Goal: Task Accomplishment & Management: Manage account settings

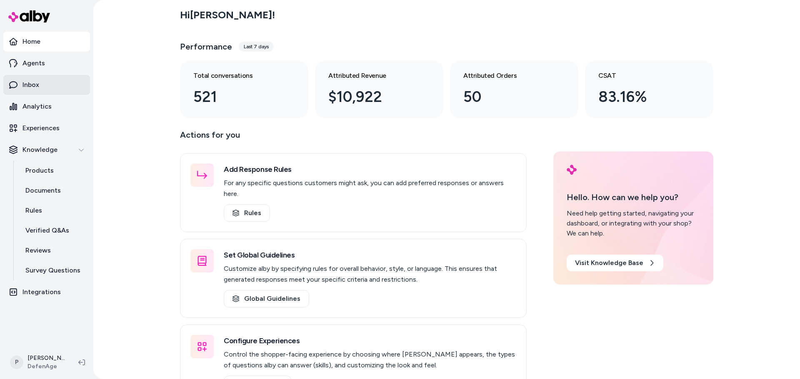
click at [35, 88] on p "Inbox" at bounding box center [30, 85] width 17 height 10
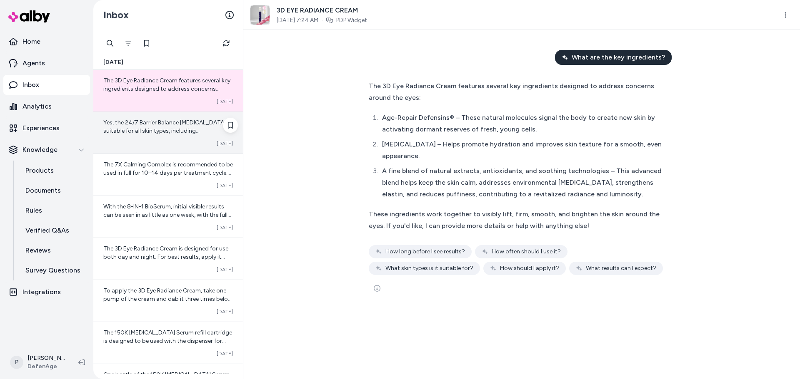
click at [157, 134] on span "Yes, the 24/7 Barrier Balance [MEDICAL_DATA] is suitable for all skin types, in…" at bounding box center [167, 156] width 128 height 74
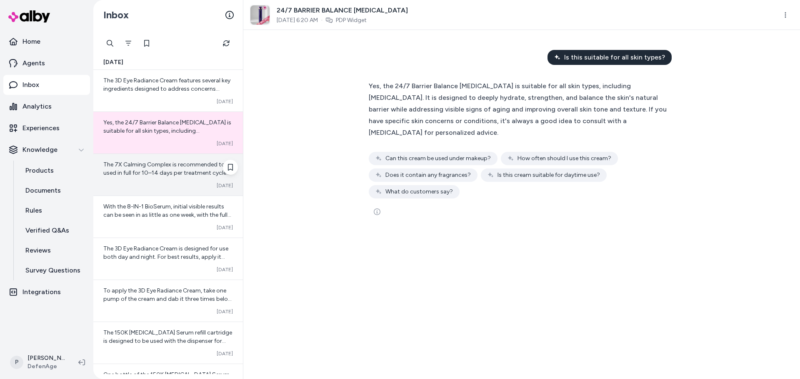
click at [159, 186] on div "Converted [DATE]" at bounding box center [168, 185] width 130 height 7
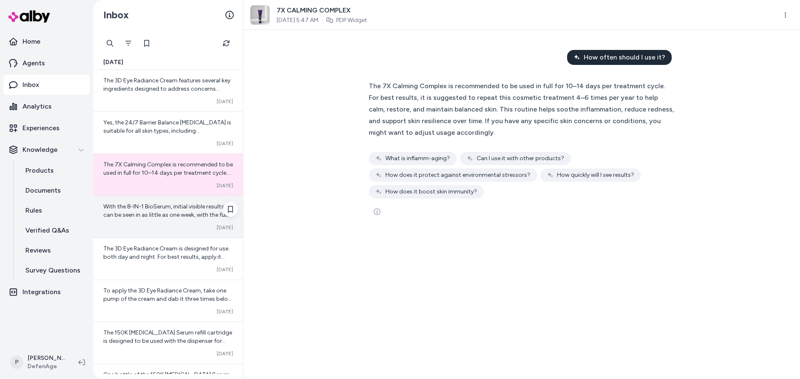
click at [162, 220] on div "With the 8-IN-1 BioSerum, initial visible results can be seen in as little as o…" at bounding box center [168, 217] width 150 height 42
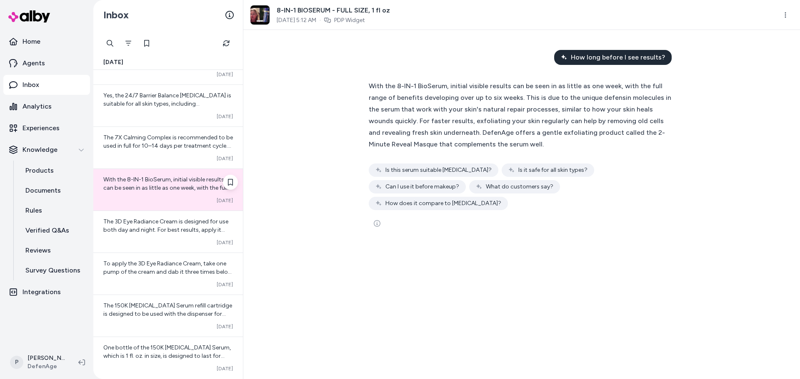
scroll to position [42, 0]
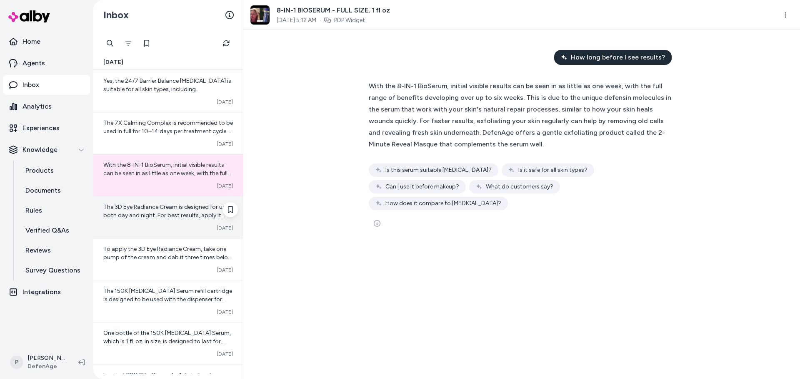
click at [171, 201] on div "The 3D Eye Radiance Cream is designed for use both day and night. For best resu…" at bounding box center [168, 218] width 150 height 42
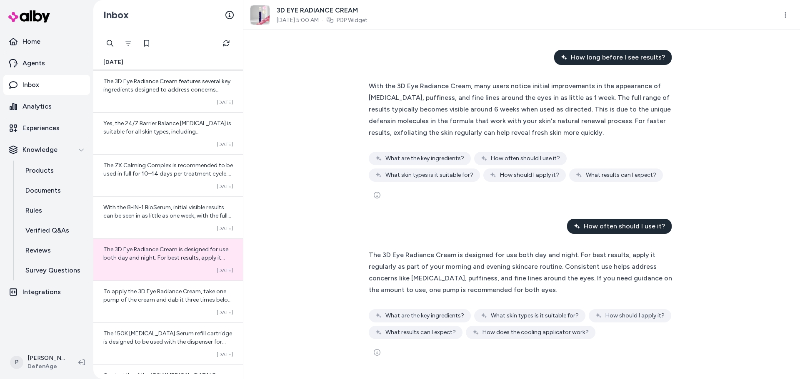
scroll to position [252, 0]
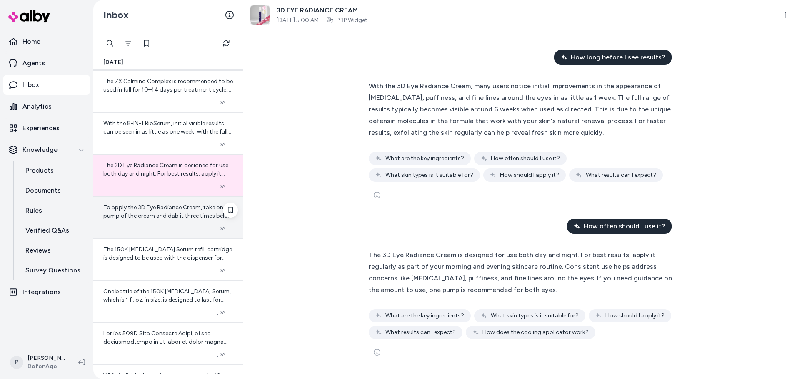
click at [175, 218] on span "To apply the 3D Eye Radiance Cream, take one pump of the cream and dab it three…" at bounding box center [167, 249] width 129 height 90
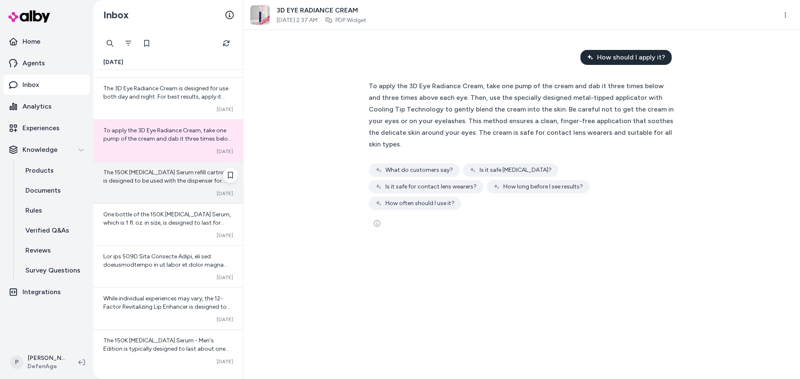
scroll to position [332, 0]
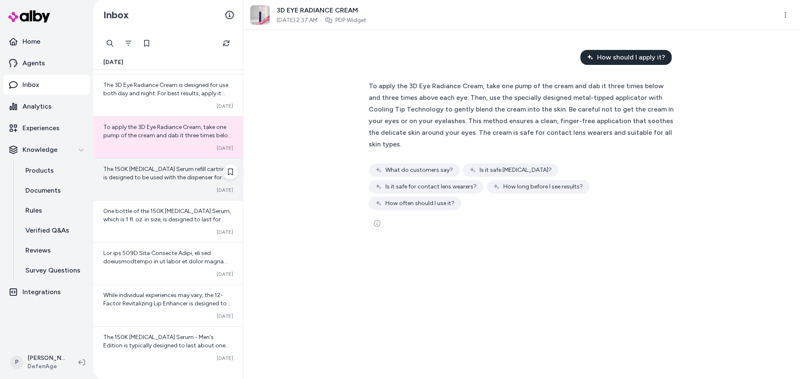
click at [148, 186] on div "The 150K [MEDICAL_DATA] Serum refill cartridge is designed to be used with the …" at bounding box center [168, 180] width 150 height 42
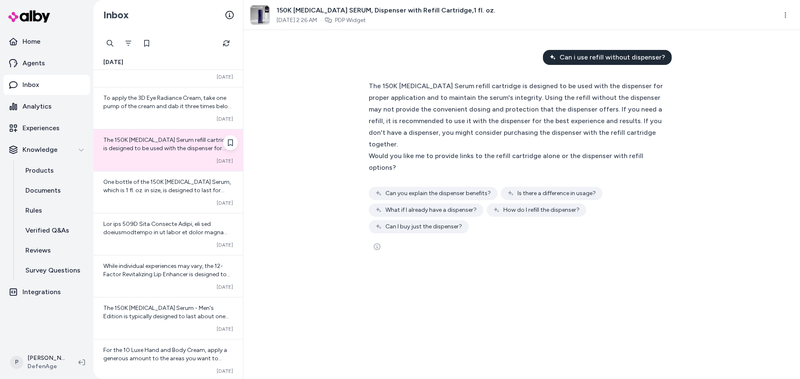
scroll to position [374, 0]
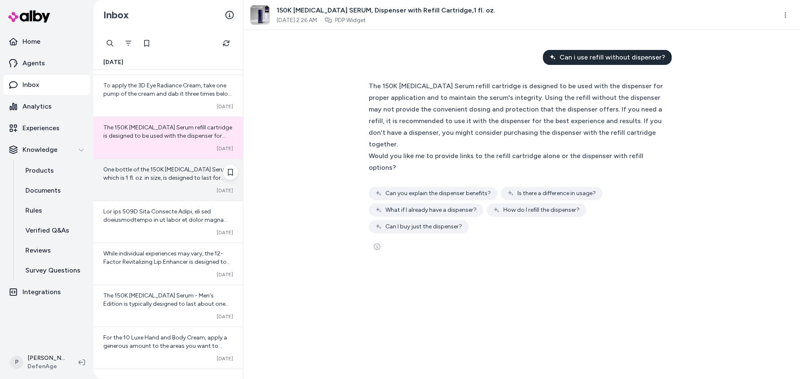
click at [169, 174] on div "One bottle of the 150K [MEDICAL_DATA] Serum, which is 1 fl. oz. in size, is des…" at bounding box center [168, 174] width 130 height 17
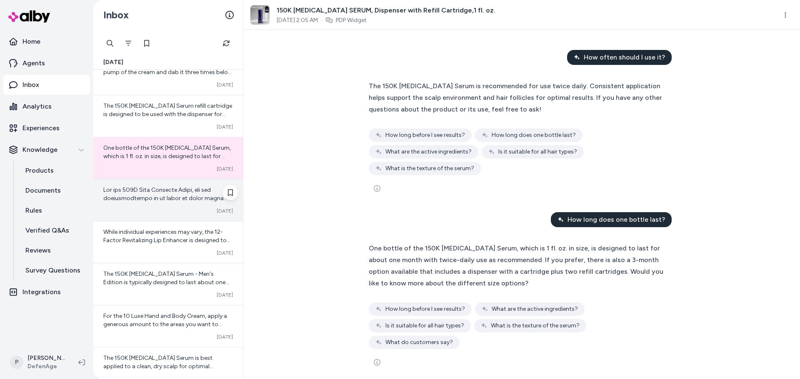
scroll to position [415, 0]
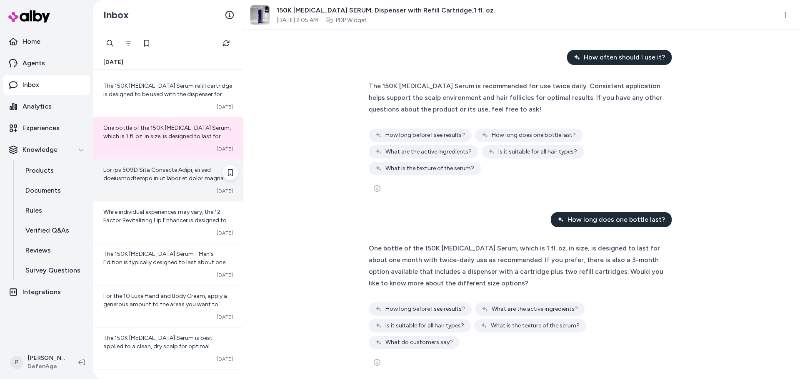
click at [159, 183] on div "Converted [DATE]" at bounding box center [168, 181] width 150 height 42
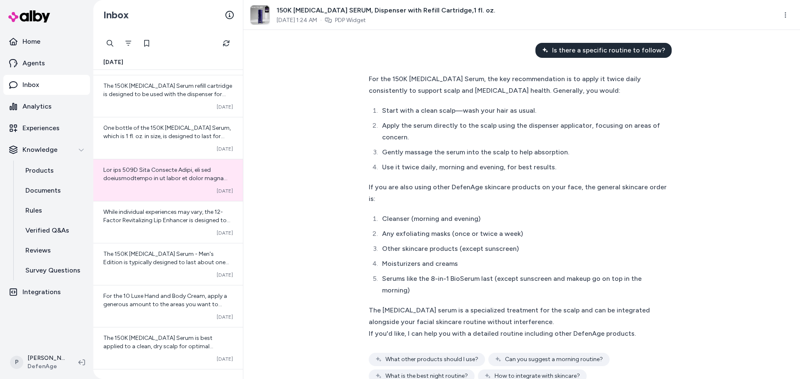
scroll to position [1761, 0]
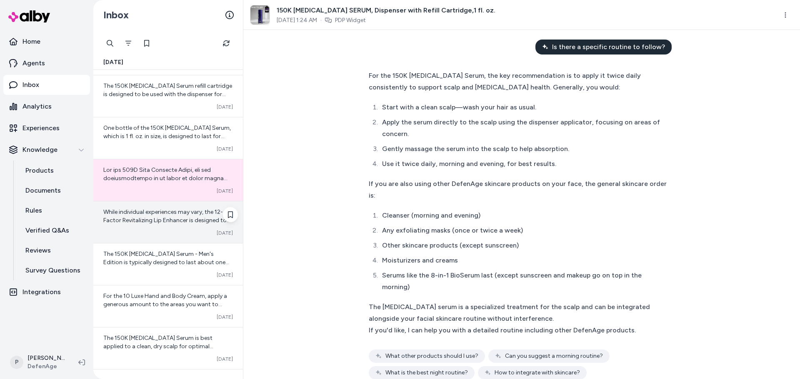
click at [187, 228] on div "While individual experiences may vary, the 12-Factor Revitalizing Lip Enhancer …" at bounding box center [168, 223] width 150 height 42
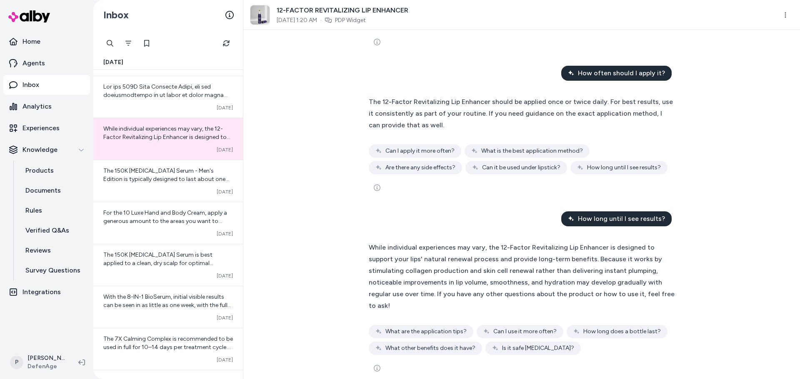
scroll to position [382, 0]
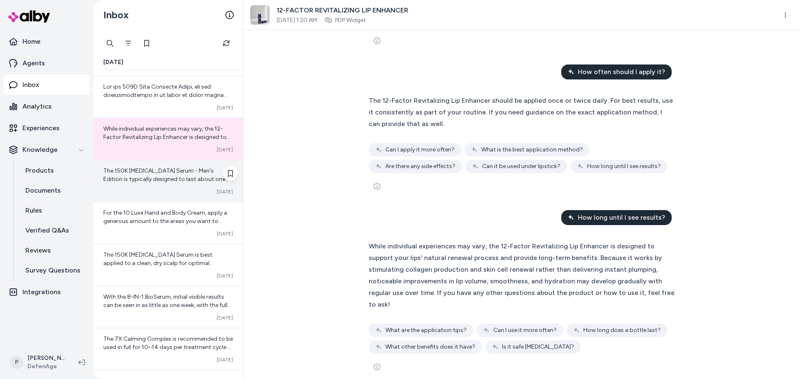
click at [153, 188] on div "The 150K [MEDICAL_DATA] Serum - Men's Edition is typically designed to last abo…" at bounding box center [168, 181] width 150 height 42
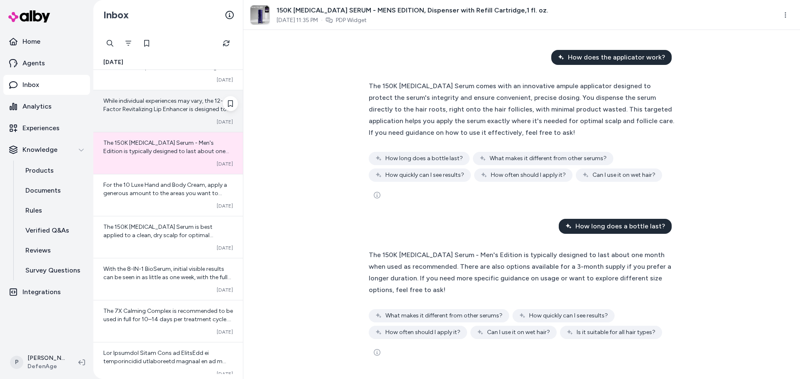
scroll to position [540, 0]
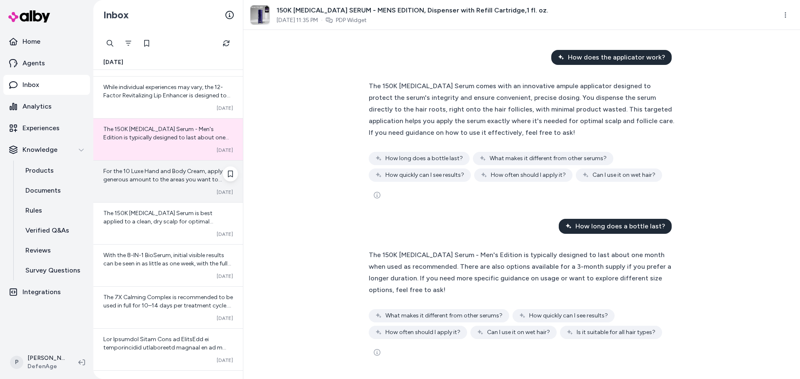
click at [157, 180] on span "For the 10 Luxe Hand and Body Cream, apply a generous amount to the areas you w…" at bounding box center [167, 217] width 128 height 99
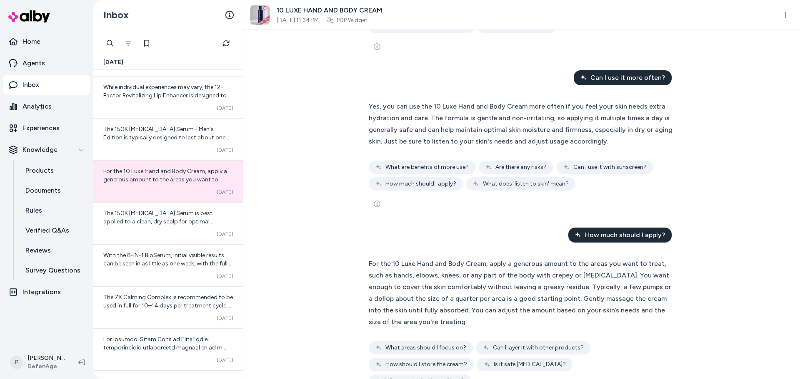
scroll to position [1004, 0]
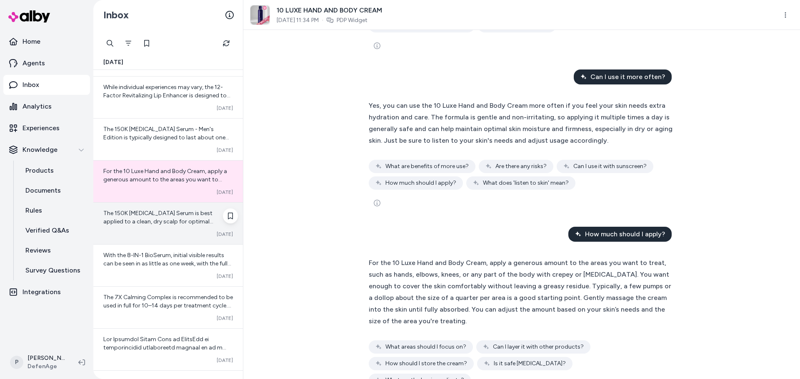
click at [180, 225] on div "The 150K [MEDICAL_DATA] Serum is best applied to a clean, dry scalp for optimal…" at bounding box center [168, 218] width 130 height 17
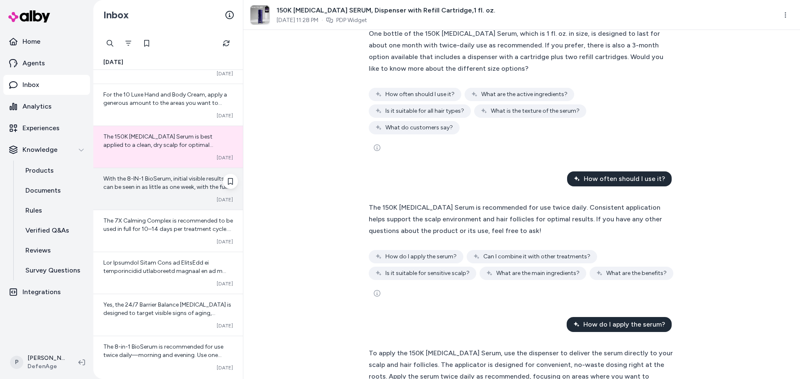
scroll to position [666, 0]
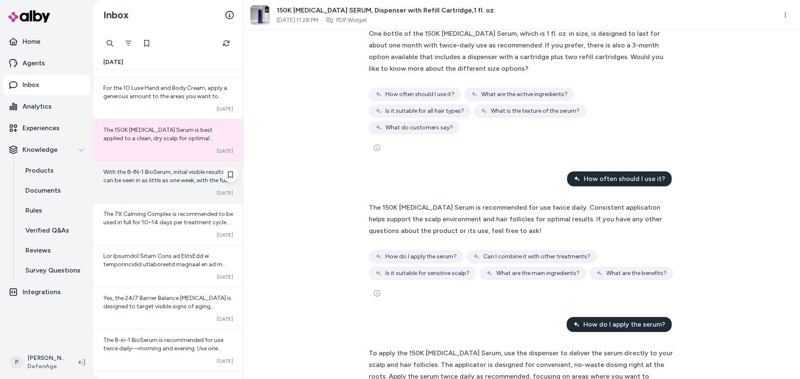
click at [157, 183] on span "With the 8-IN-1 BioSerum, initial visible results can be seen in as little as o…" at bounding box center [168, 218] width 130 height 99
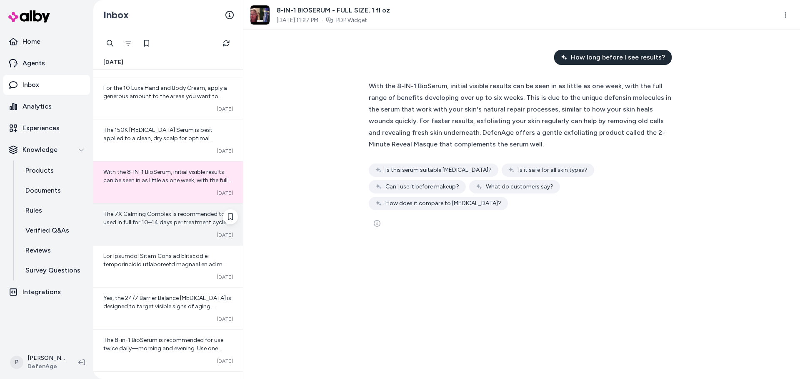
click at [140, 222] on span "The 7X Calming Complex is recommended to be used in full for 10–14 days per tre…" at bounding box center [168, 252] width 130 height 82
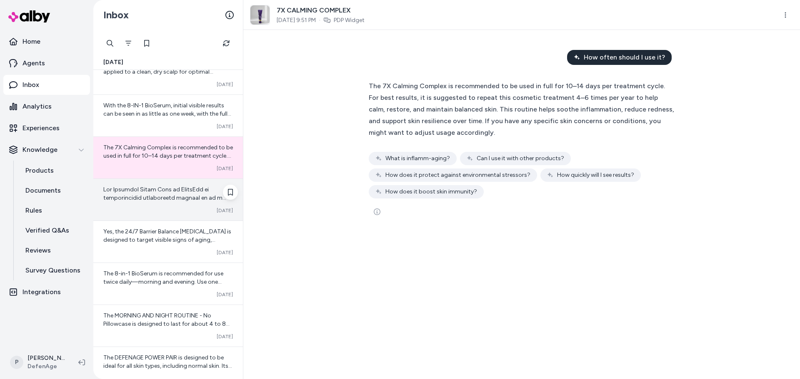
scroll to position [749, 0]
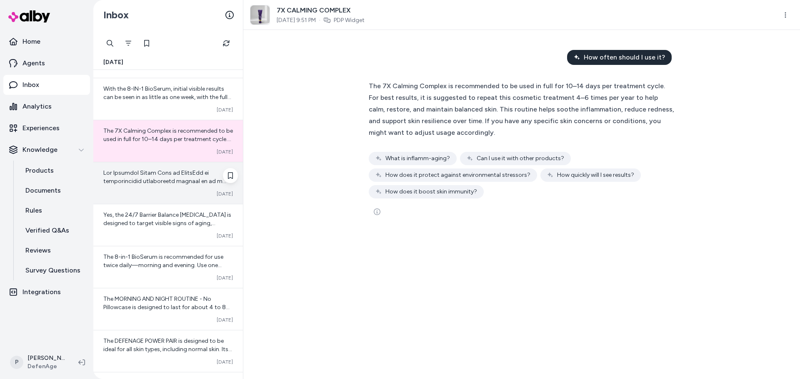
click at [164, 181] on span at bounding box center [168, 273] width 130 height 207
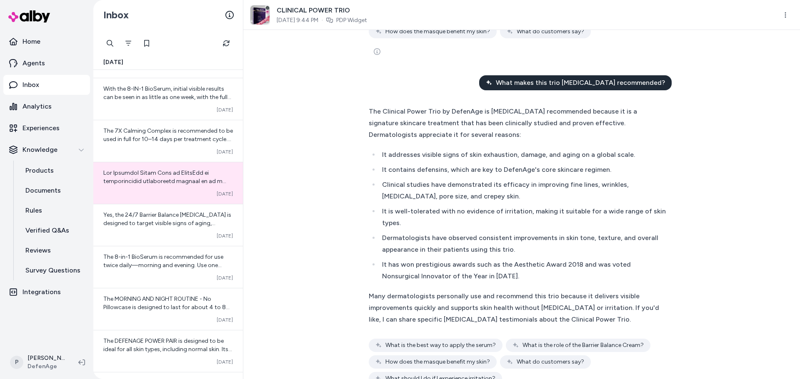
scroll to position [285, 0]
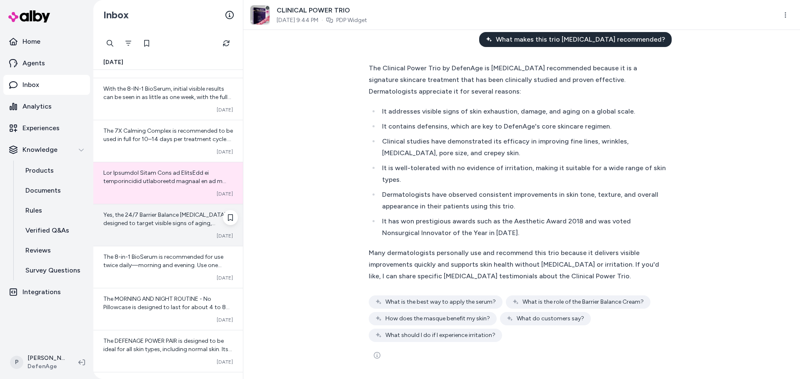
click at [170, 218] on span "Yes, the 24/7 Barrier Balance [MEDICAL_DATA] is designed to target visible sign…" at bounding box center [167, 257] width 128 height 90
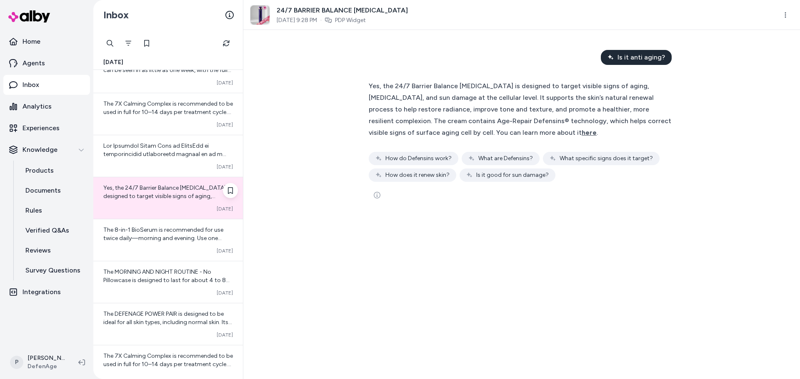
scroll to position [791, 0]
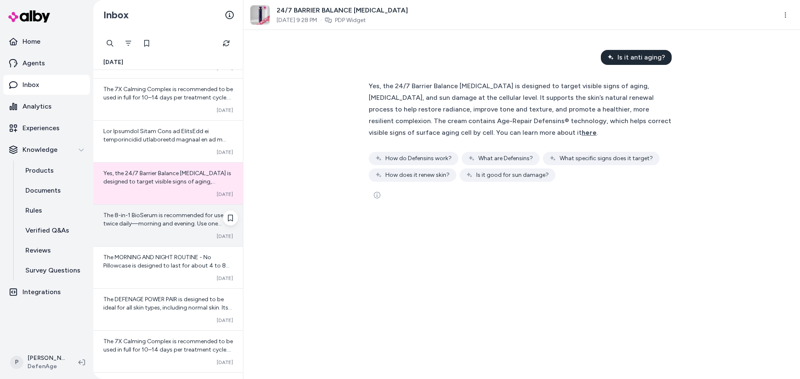
click at [158, 220] on span "The 8-in-1 BioSerum is recommended for use twice daily—morning and evening. Use…" at bounding box center [165, 249] width 125 height 74
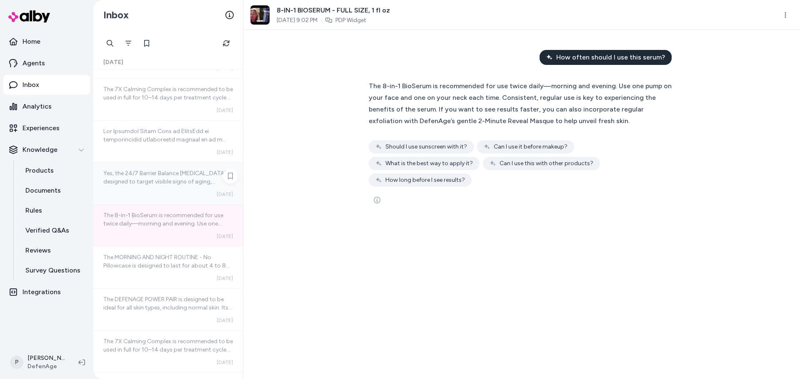
scroll to position [874, 0]
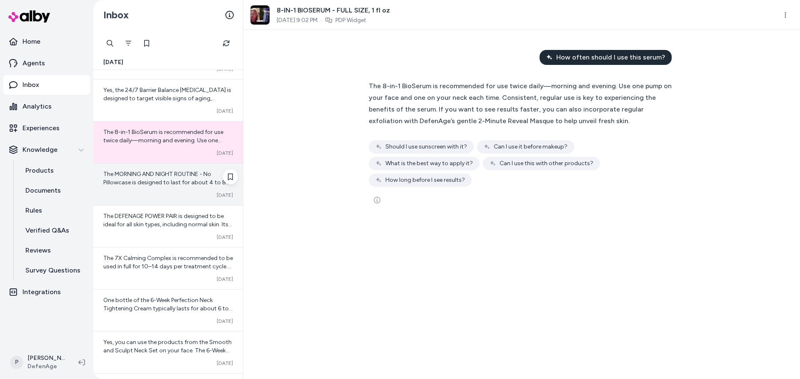
click at [160, 185] on span "The MORNING AND NIGHT ROUTINE - No Pillowcase is designed to last for about 4 t…" at bounding box center [166, 195] width 126 height 49
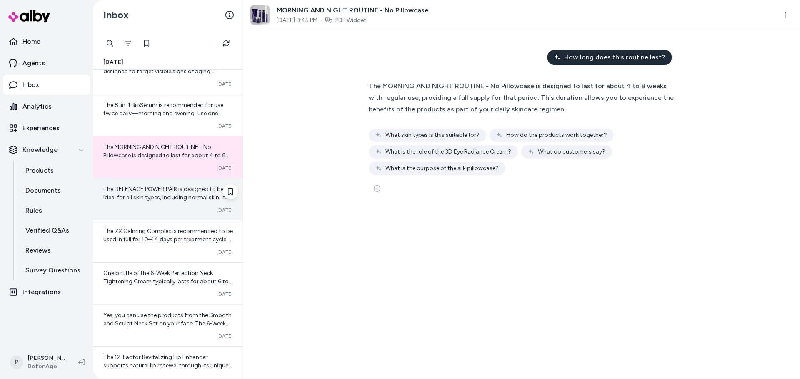
scroll to position [915, 0]
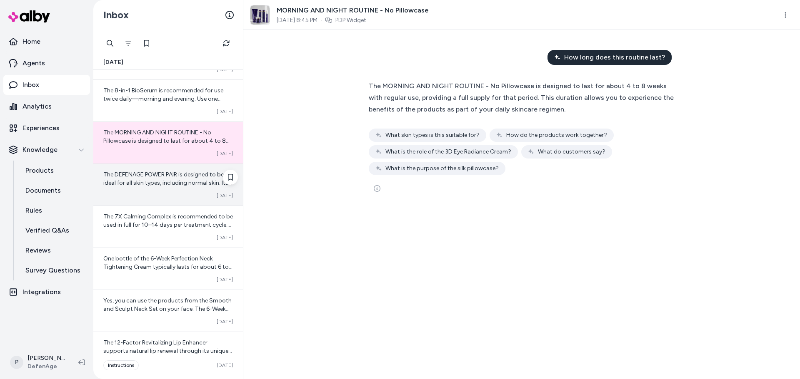
click at [186, 176] on span "The DEFENAGE POWER PAIR is designed to be ideal for all skin types, including n…" at bounding box center [167, 208] width 129 height 74
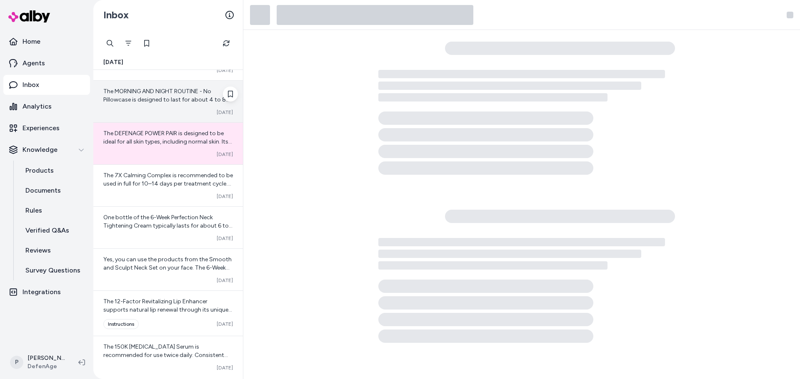
scroll to position [957, 0]
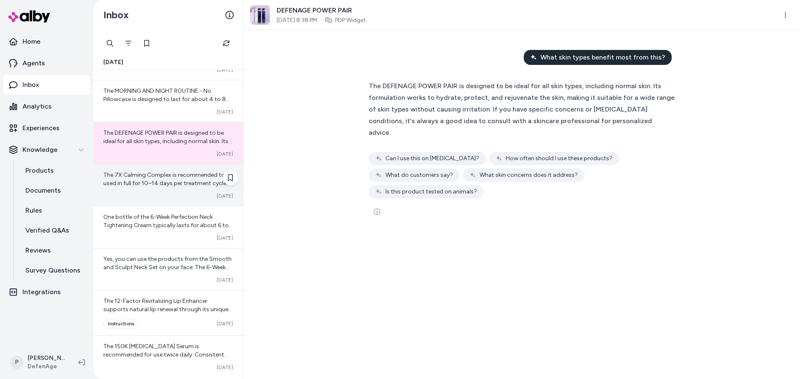
click at [167, 186] on span "The 7X Calming Complex is recommended to be used in full for 10–14 days per tre…" at bounding box center [168, 213] width 130 height 82
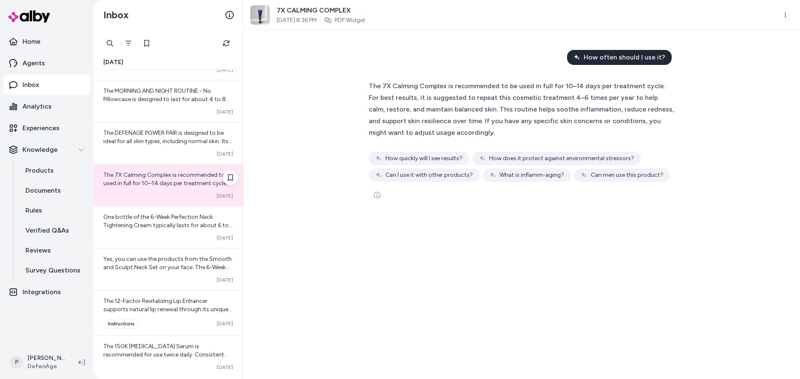
scroll to position [999, 0]
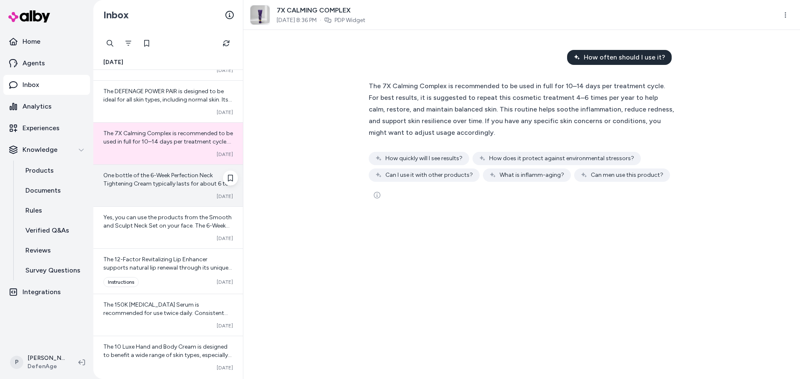
click at [163, 183] on span "One bottle of the 6-Week Perfection Neck Tightening Cream typically lasts for a…" at bounding box center [167, 204] width 129 height 65
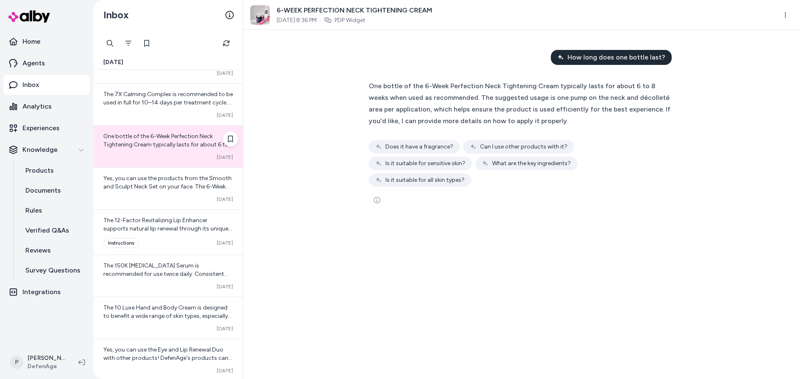
scroll to position [1082, 0]
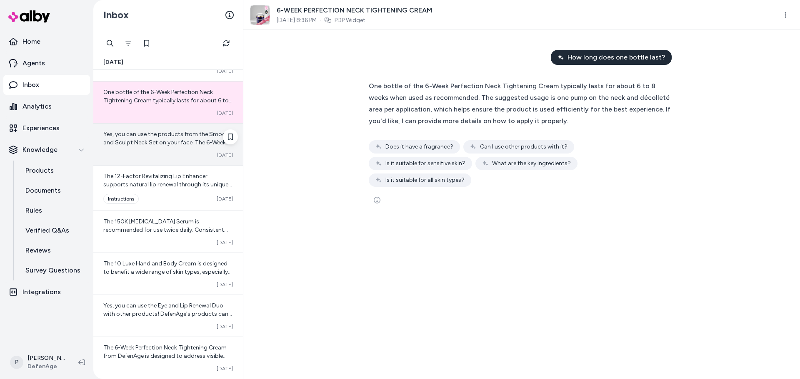
click at [163, 148] on div "Yes, you can use the products from the Smooth and Sculpt Neck Set on your face.…" at bounding box center [168, 145] width 150 height 42
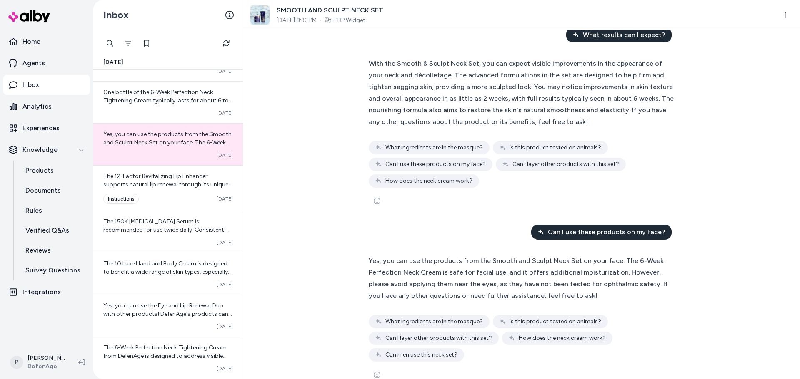
scroll to position [42, 0]
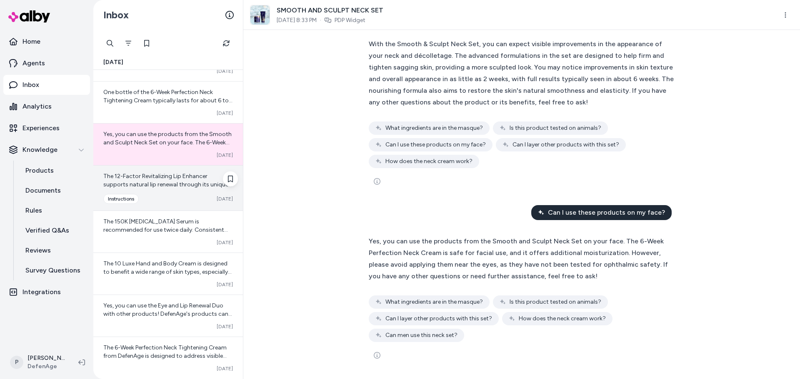
click at [178, 176] on span "The 12-Factor Revitalizing Lip Enhancer supports natural lip renewal through it…" at bounding box center [167, 235] width 129 height 124
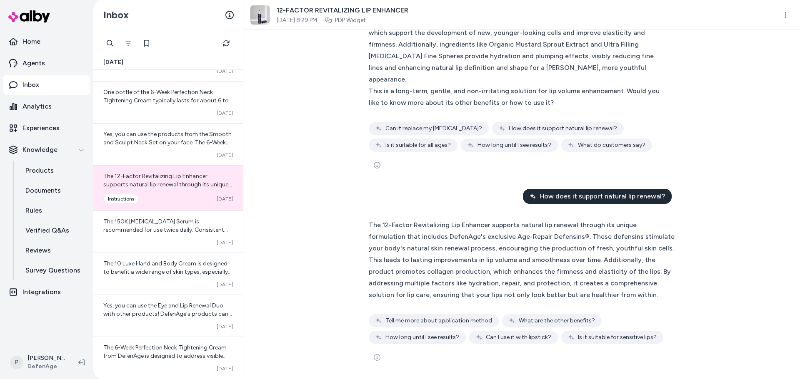
scroll to position [261, 0]
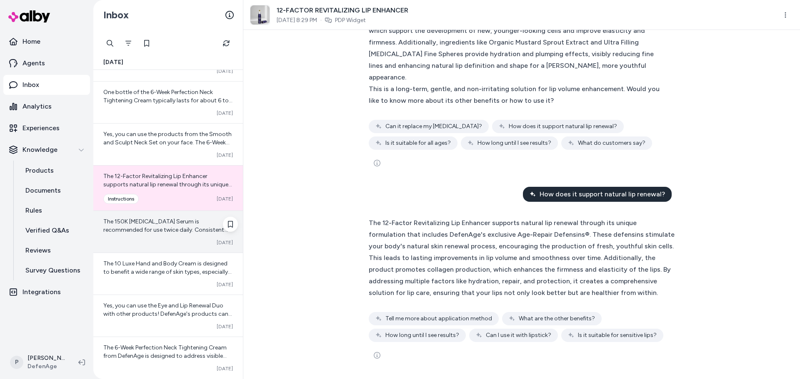
click at [147, 241] on div "Converted [DATE]" at bounding box center [168, 242] width 130 height 7
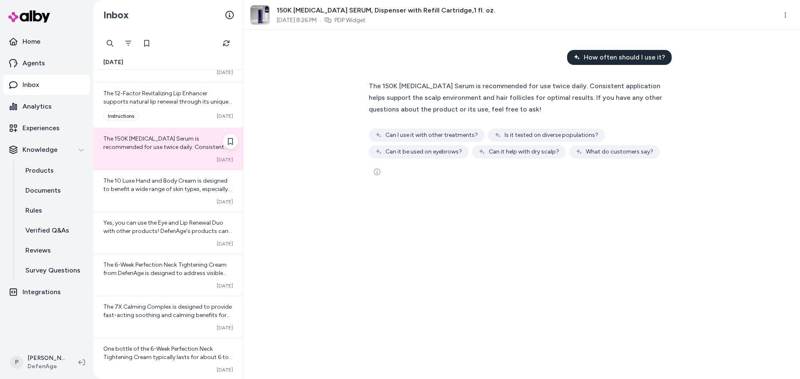
scroll to position [1165, 0]
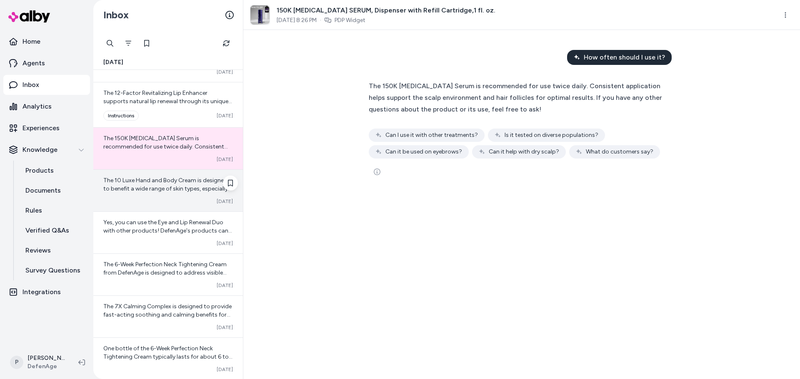
click at [187, 191] on span "The 10 Luxe Hand and Body Cream is designed to benefit a wide range of skin typ…" at bounding box center [167, 234] width 128 height 115
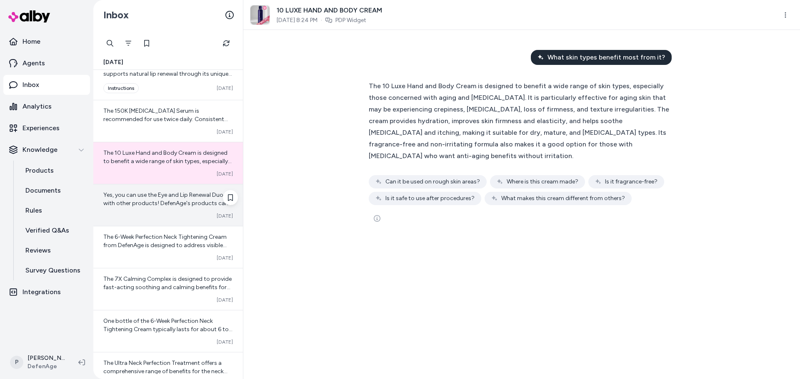
scroll to position [1207, 0]
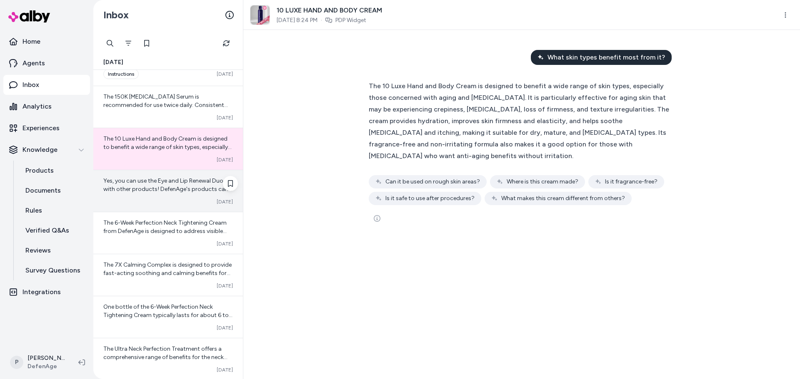
click at [146, 182] on span "Yes, you can use the Eye and Lip Renewal Duo with other products! DefenAge's pr…" at bounding box center [168, 222] width 130 height 90
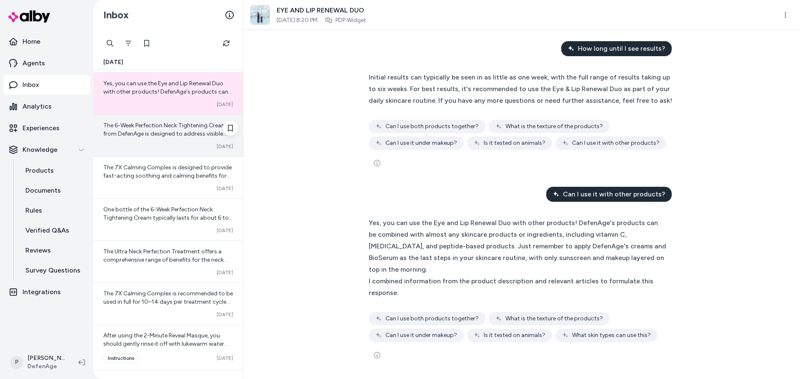
scroll to position [1290, 0]
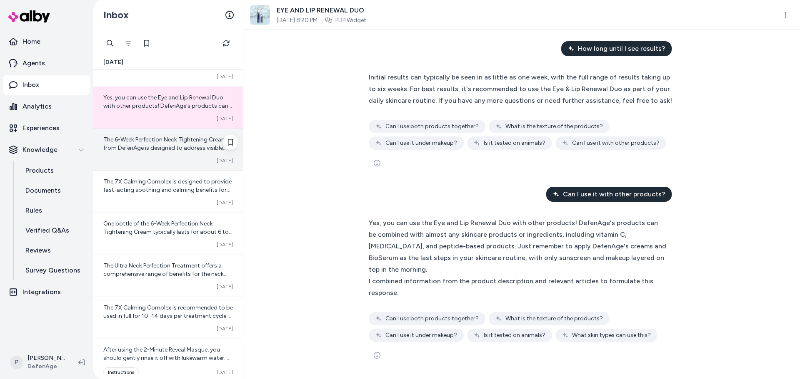
click at [173, 153] on div "The 6-Week Perfection Neck Tightening Cream from DefenAge is designed to addres…" at bounding box center [168, 150] width 150 height 42
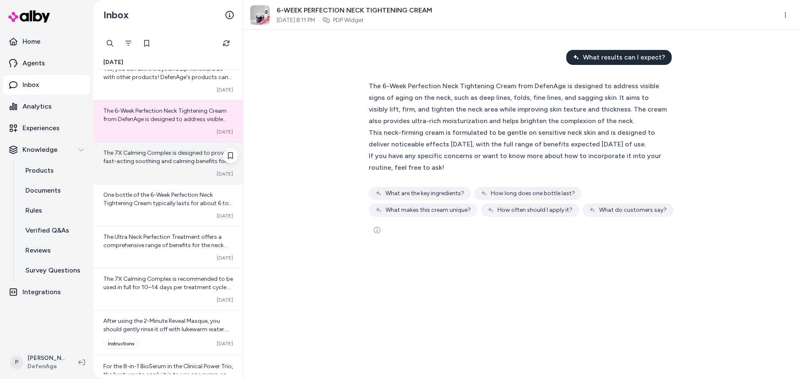
scroll to position [1332, 0]
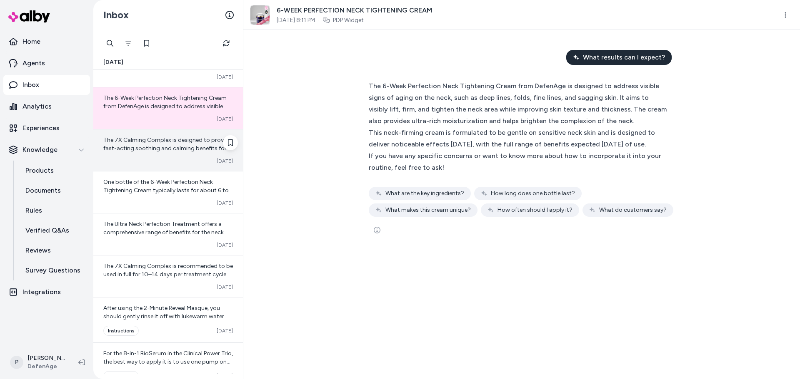
click at [165, 160] on div "Converted [DATE]" at bounding box center [168, 161] width 130 height 7
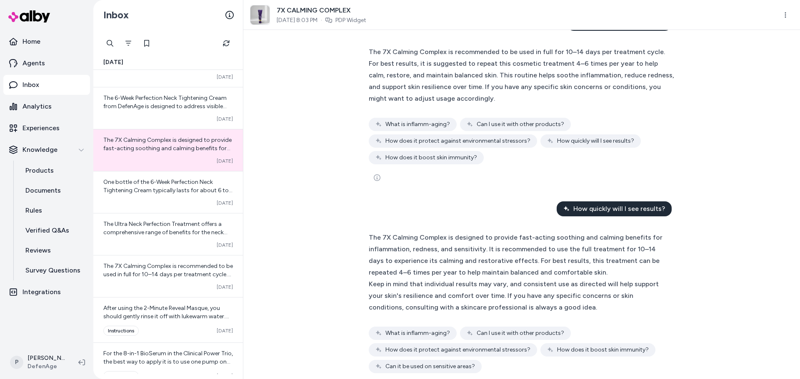
scroll to position [65, 0]
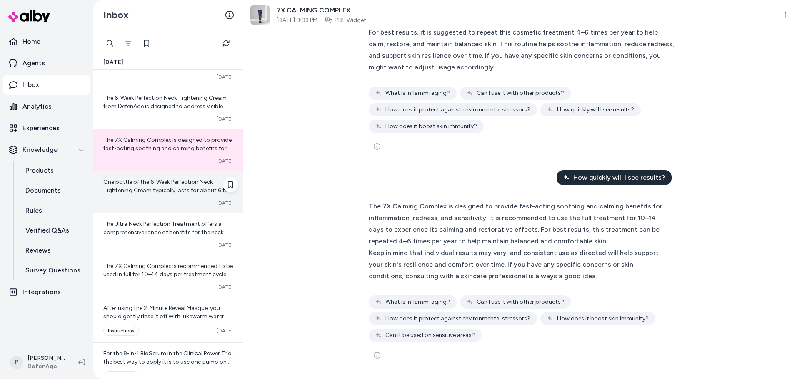
click at [151, 201] on div "Converted [DATE]" at bounding box center [168, 203] width 130 height 7
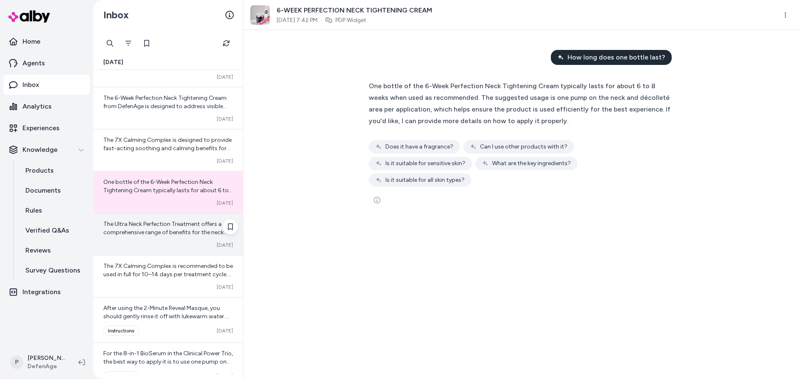
click at [174, 241] on div "The Ultra Neck Perfection Treatment offers a comprehensive range of benefits fo…" at bounding box center [168, 235] width 150 height 42
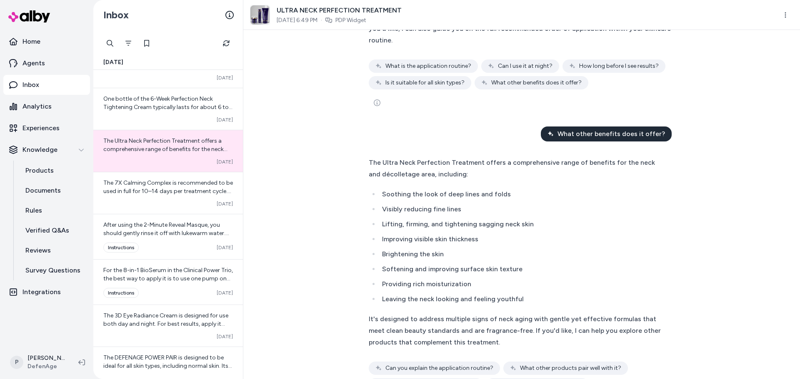
scroll to position [1026, 0]
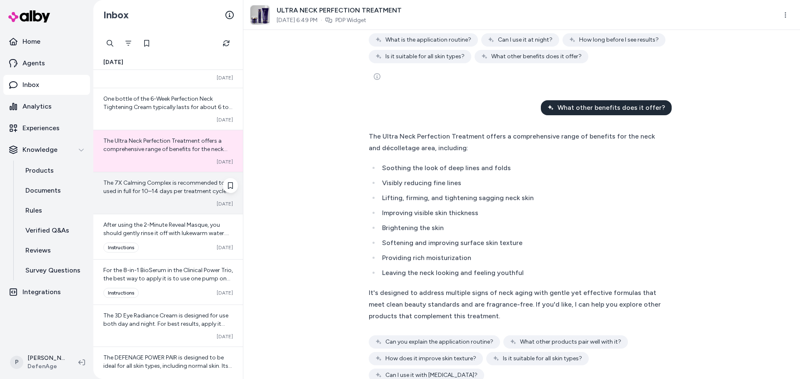
click at [180, 190] on span "The 7X Calming Complex is recommended to be used in full for 10–14 days per tre…" at bounding box center [168, 221] width 130 height 82
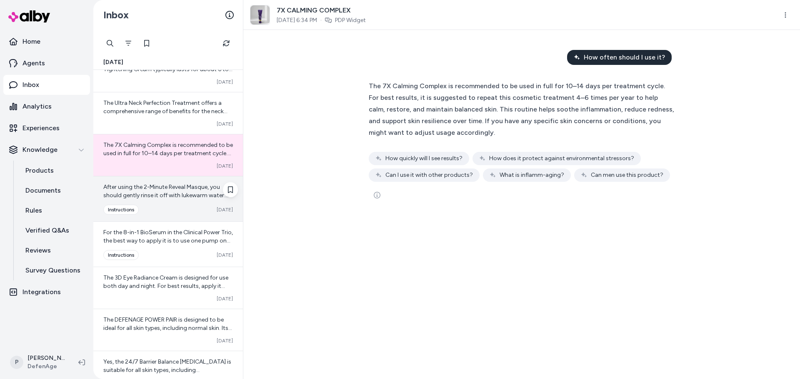
scroll to position [1499, 0]
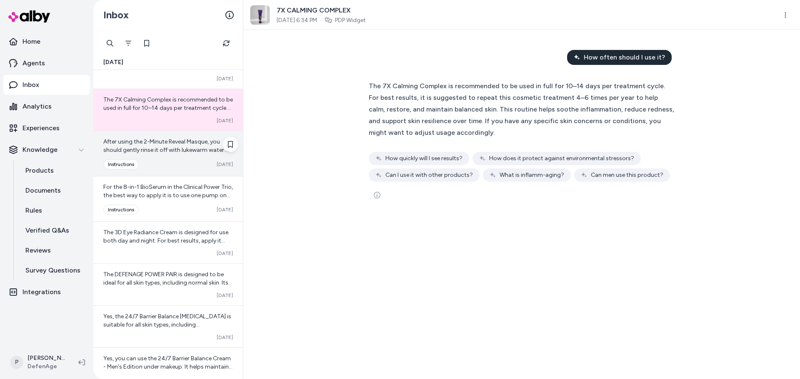
click at [156, 162] on div "Converted instructions [DATE]" at bounding box center [168, 165] width 130 height 10
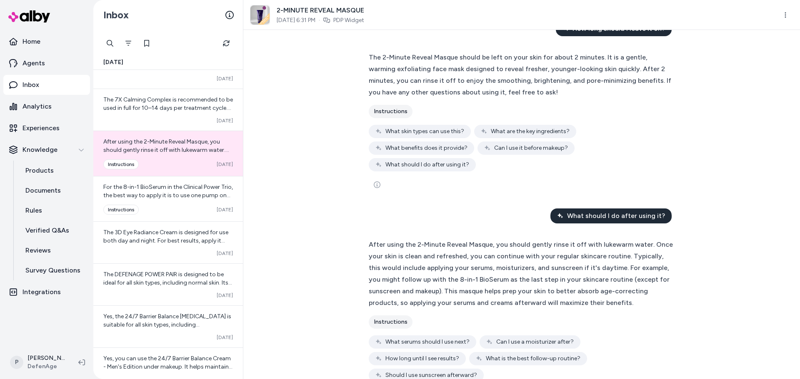
scroll to position [231, 0]
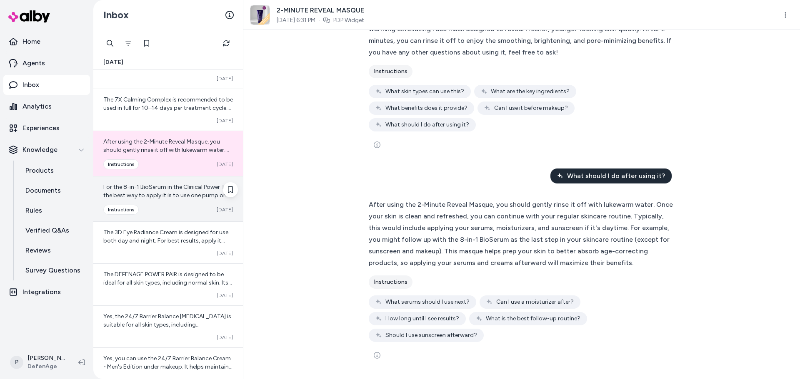
click at [165, 197] on span "For the 8-in-1 BioSerum in the Clinical Power Trio, the best way to apply it is…" at bounding box center [168, 258] width 130 height 149
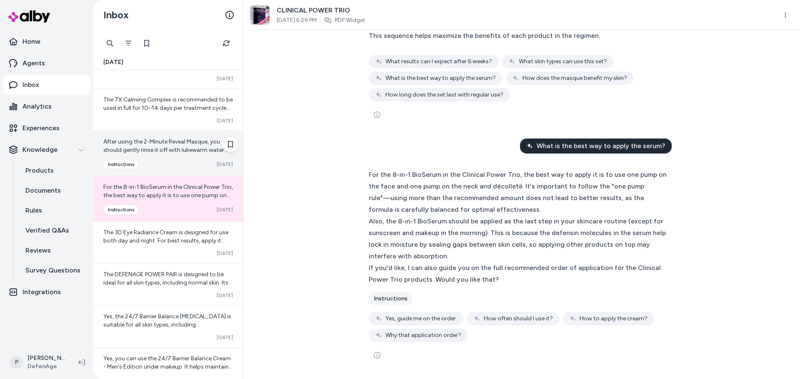
scroll to position [1582, 0]
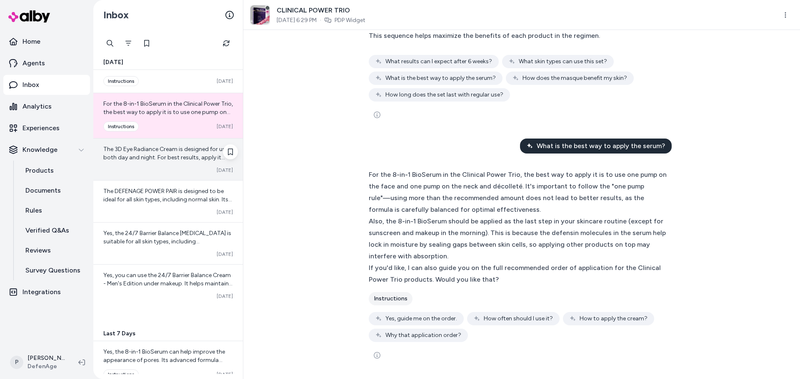
click at [169, 173] on div "Converted [DATE]" at bounding box center [168, 170] width 130 height 7
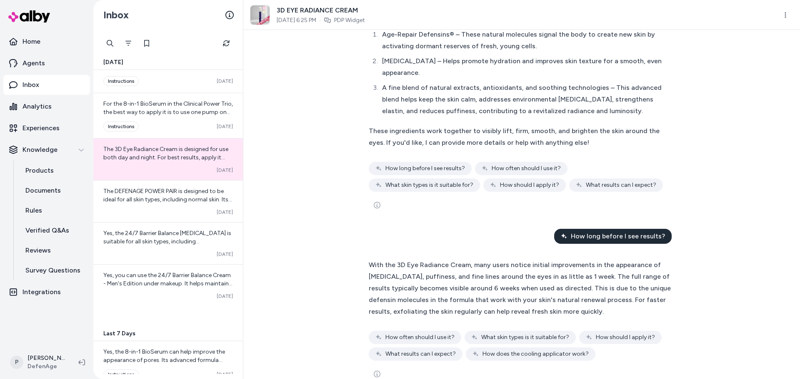
scroll to position [167, 0]
